Goal: Information Seeking & Learning: Learn about a topic

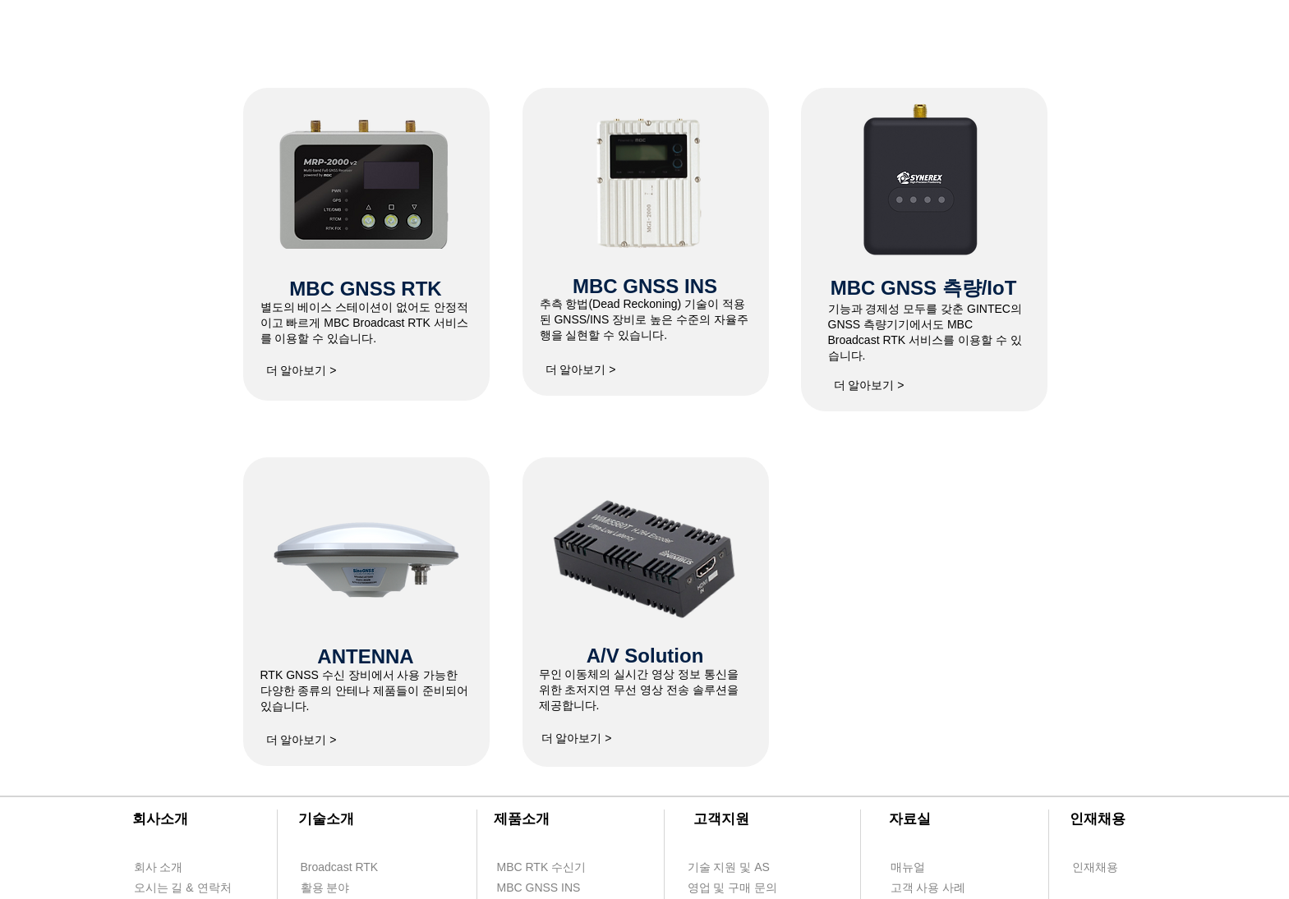
scroll to position [657, 0]
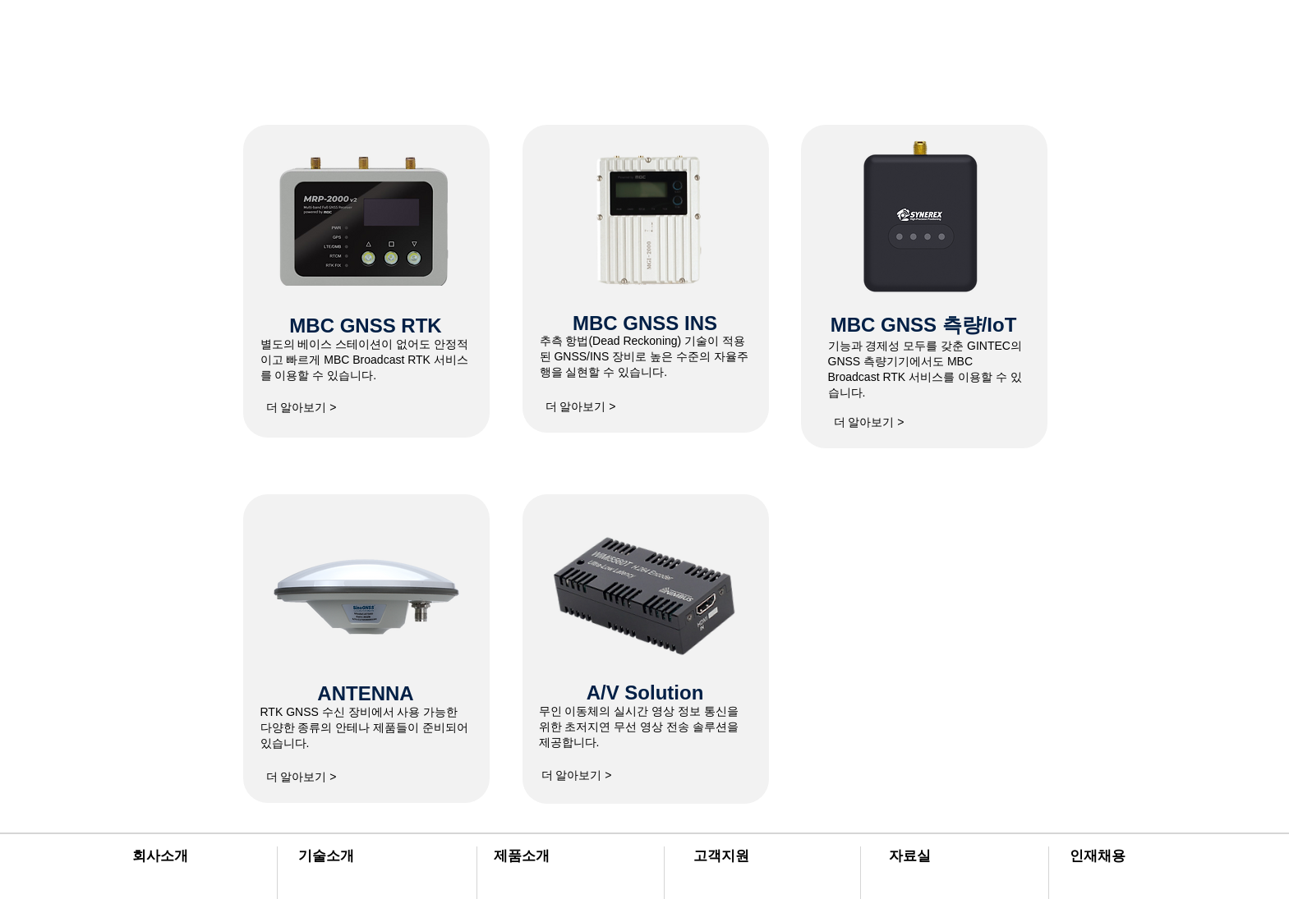
click at [582, 404] on span "더 알아보기 >" at bounding box center [580, 407] width 71 height 15
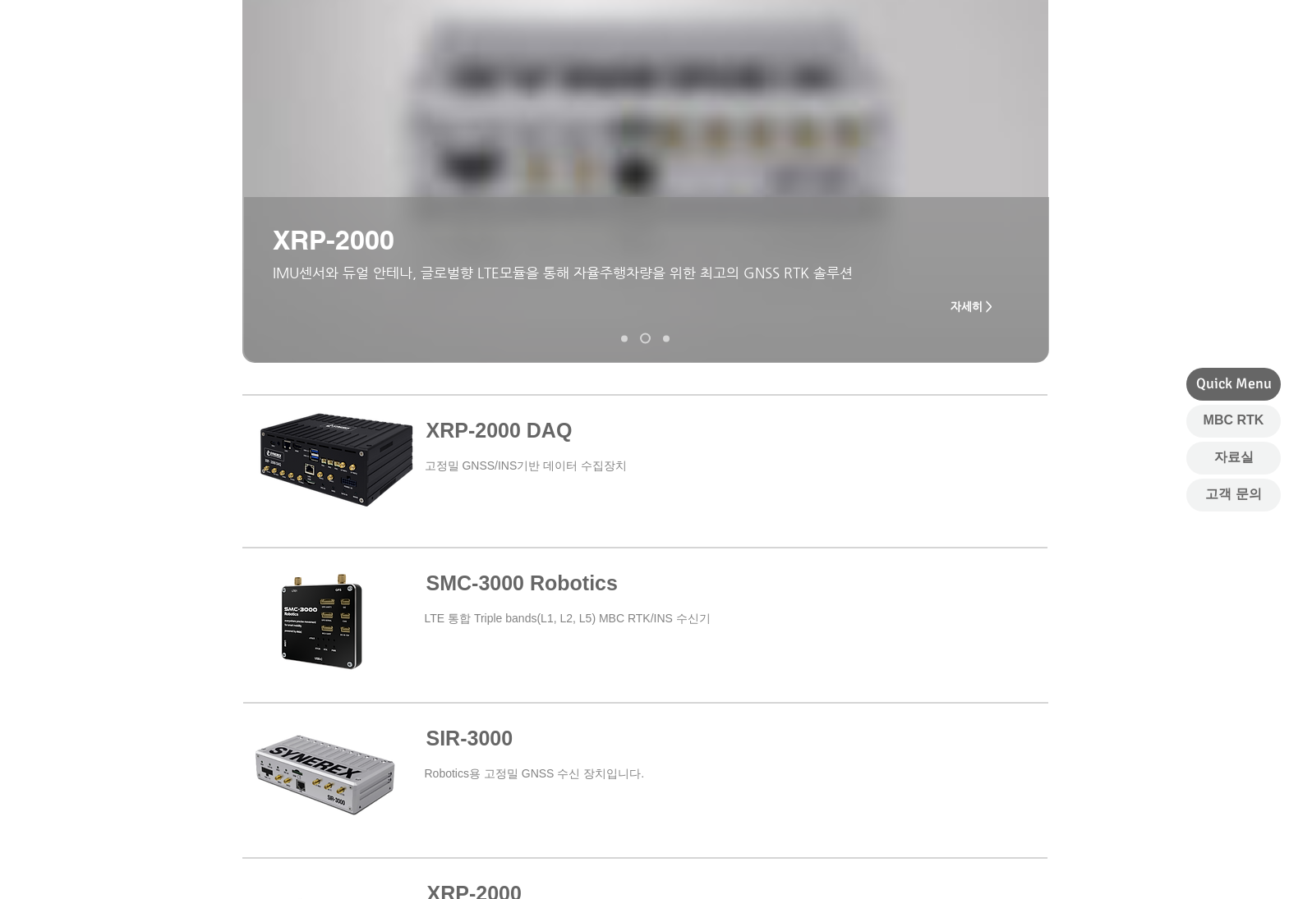
scroll to position [246, 0]
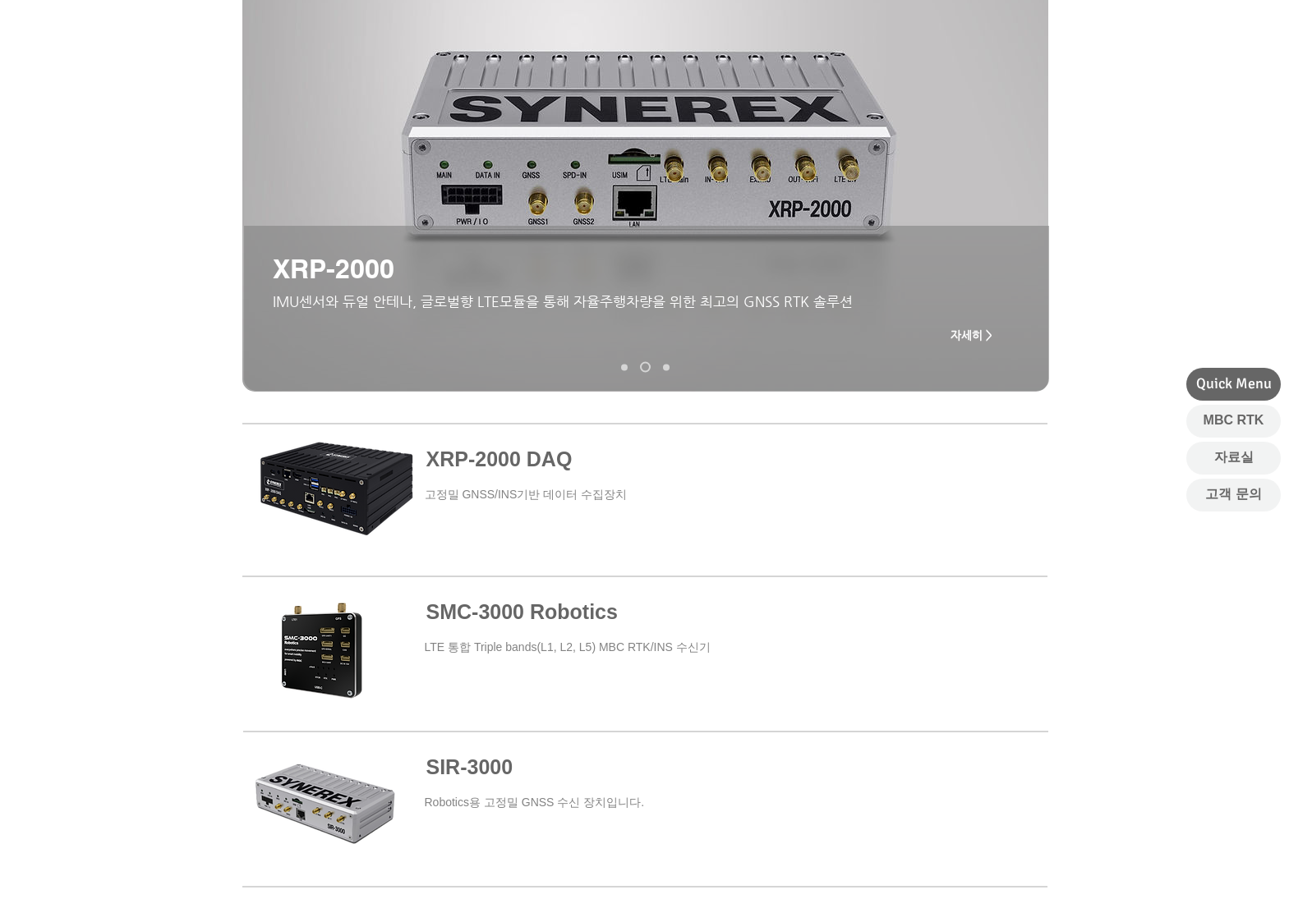
click at [624, 367] on link "XRP-2000 DAQ" at bounding box center [624, 367] width 7 height 7
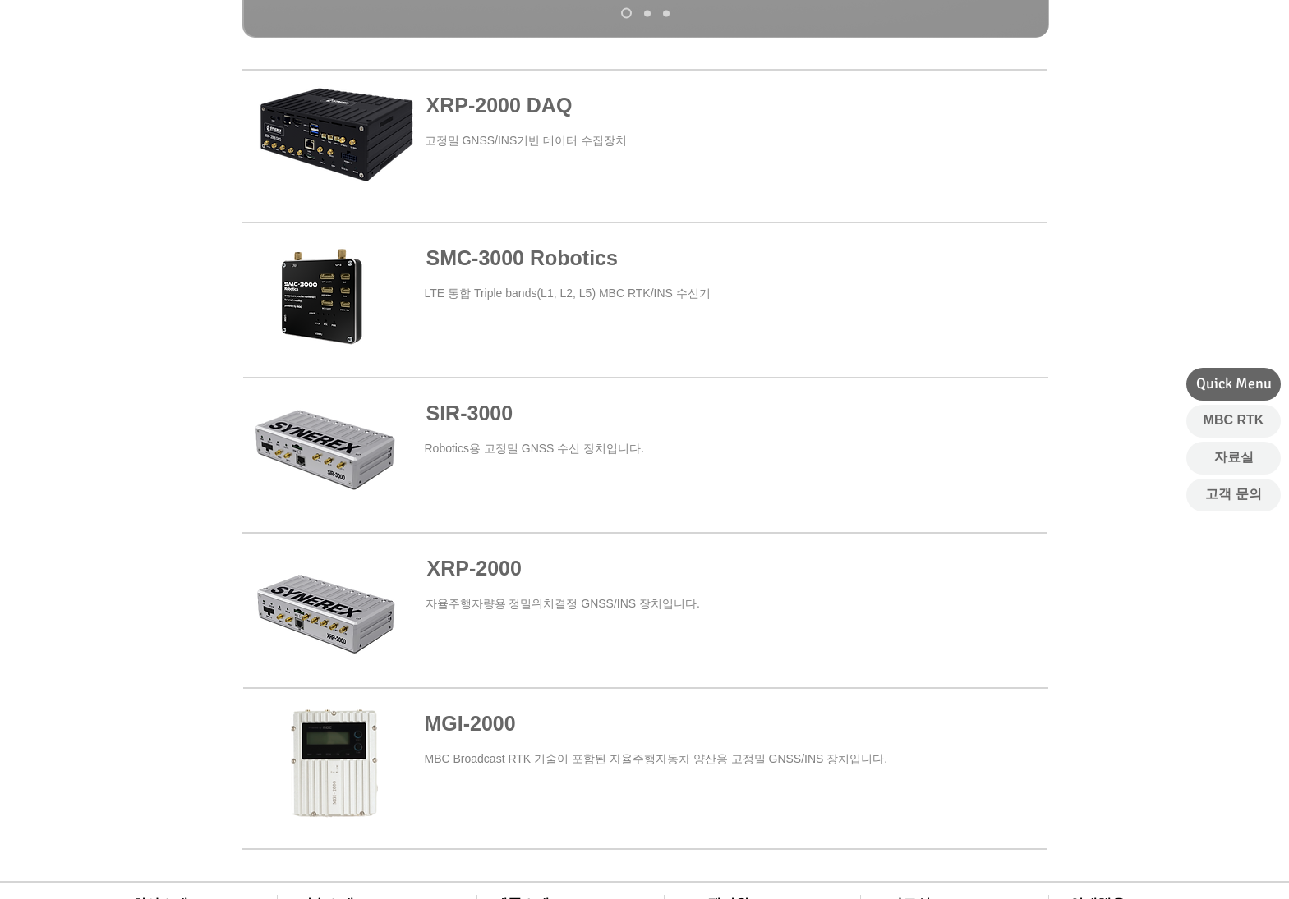
scroll to position [605, 0]
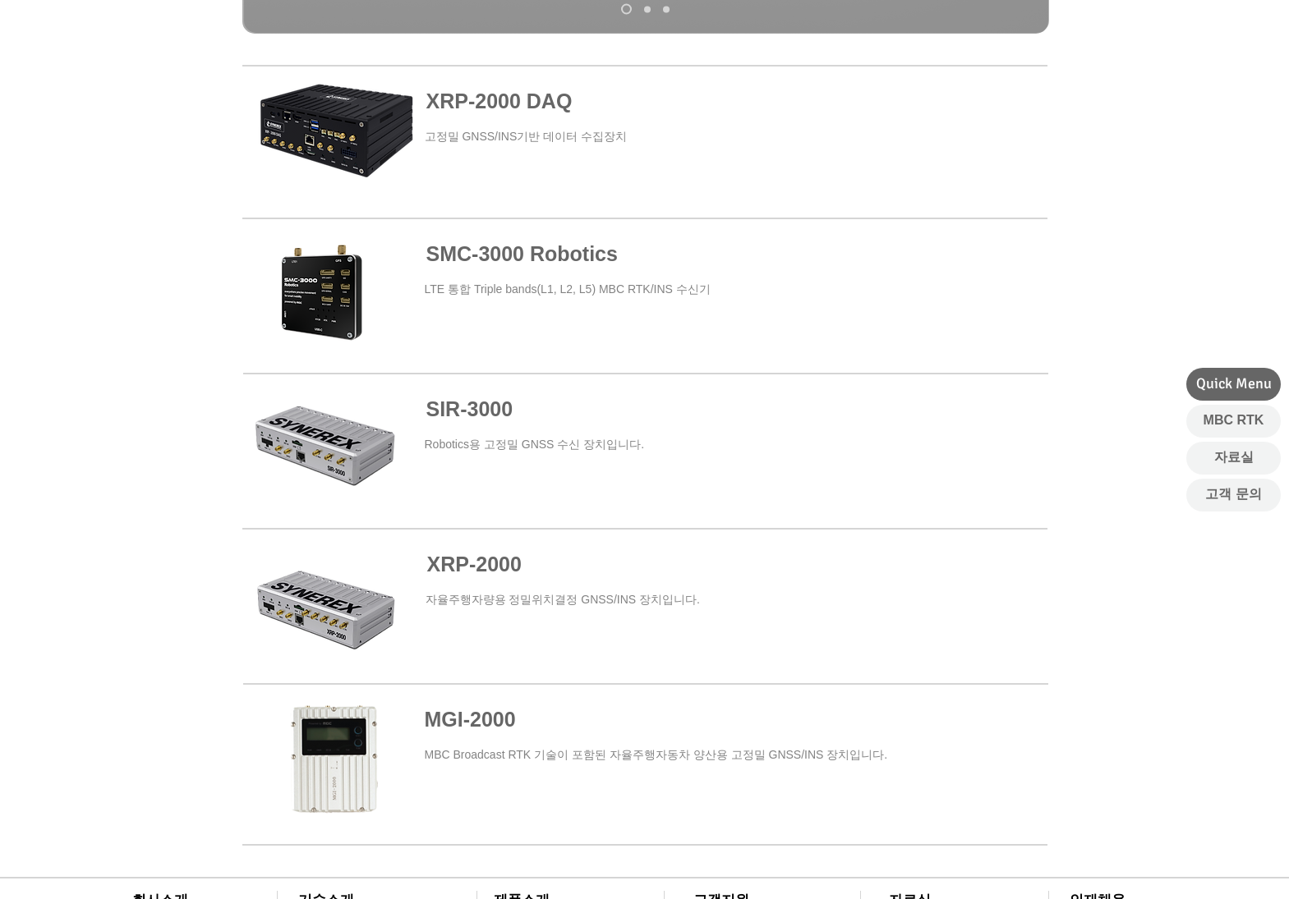
click at [466, 411] on span "SIR-3000" at bounding box center [469, 409] width 87 height 23
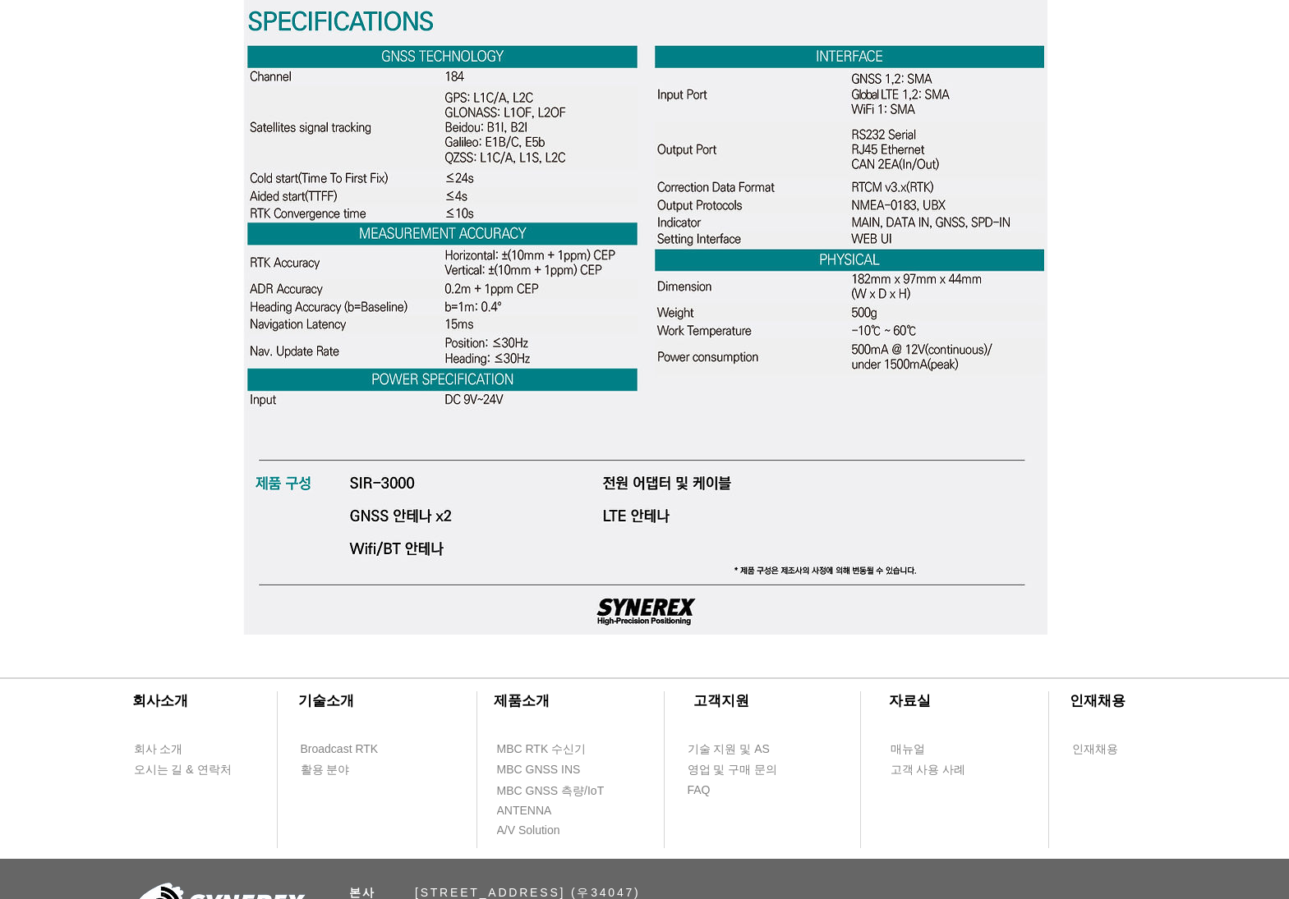
scroll to position [5093, 0]
